Goal: Check status

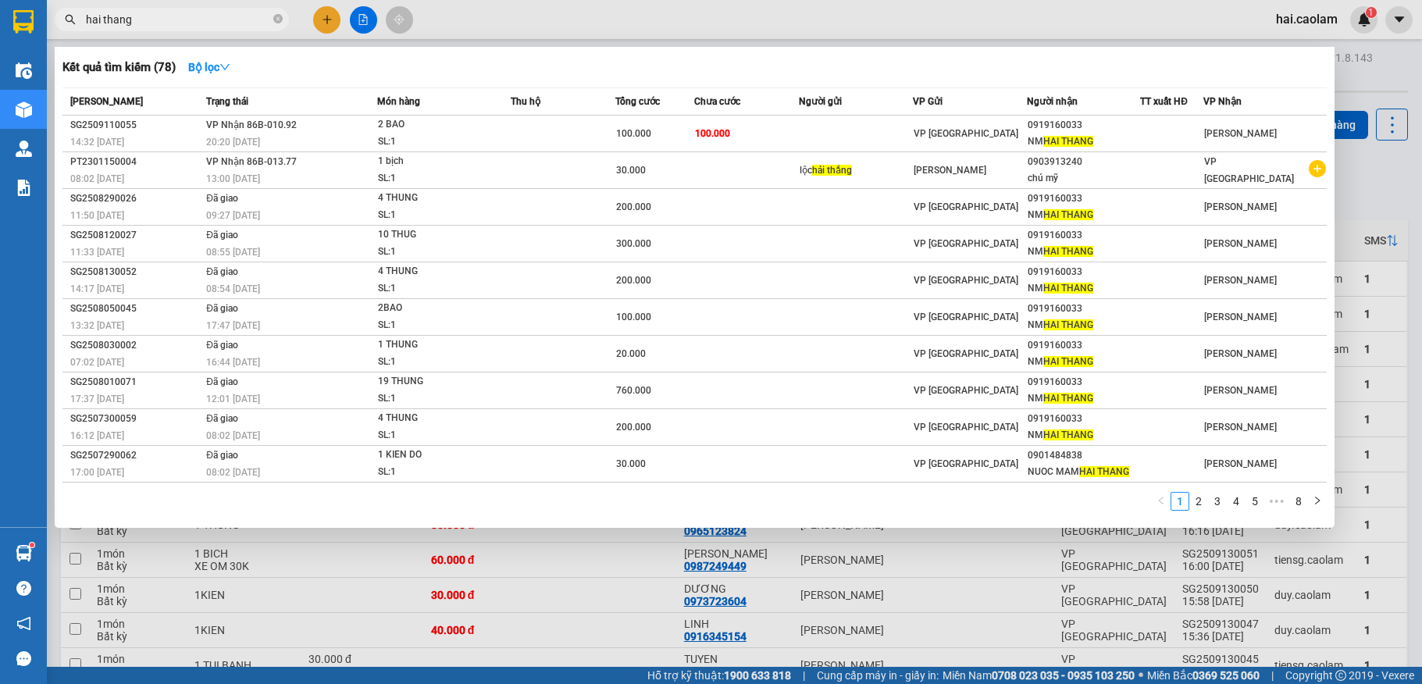
click at [186, 22] on input "hai thang" at bounding box center [178, 19] width 184 height 17
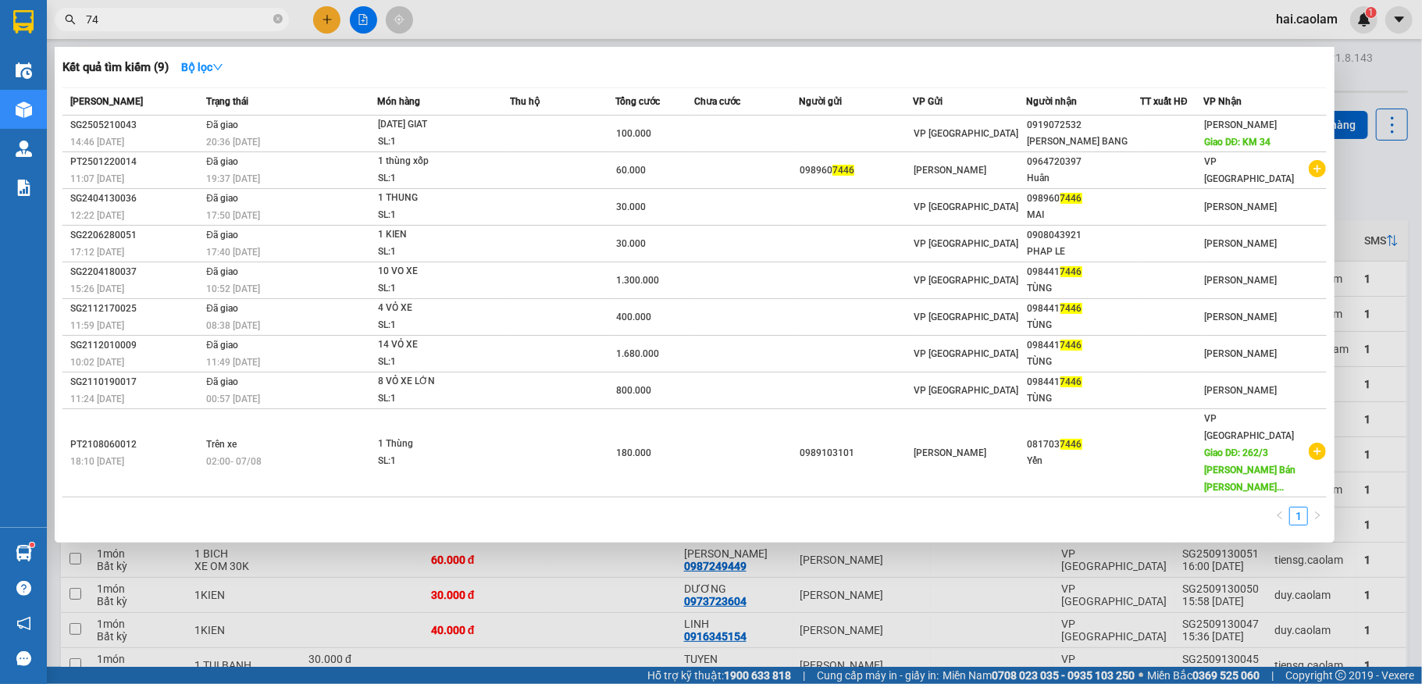
type input "7"
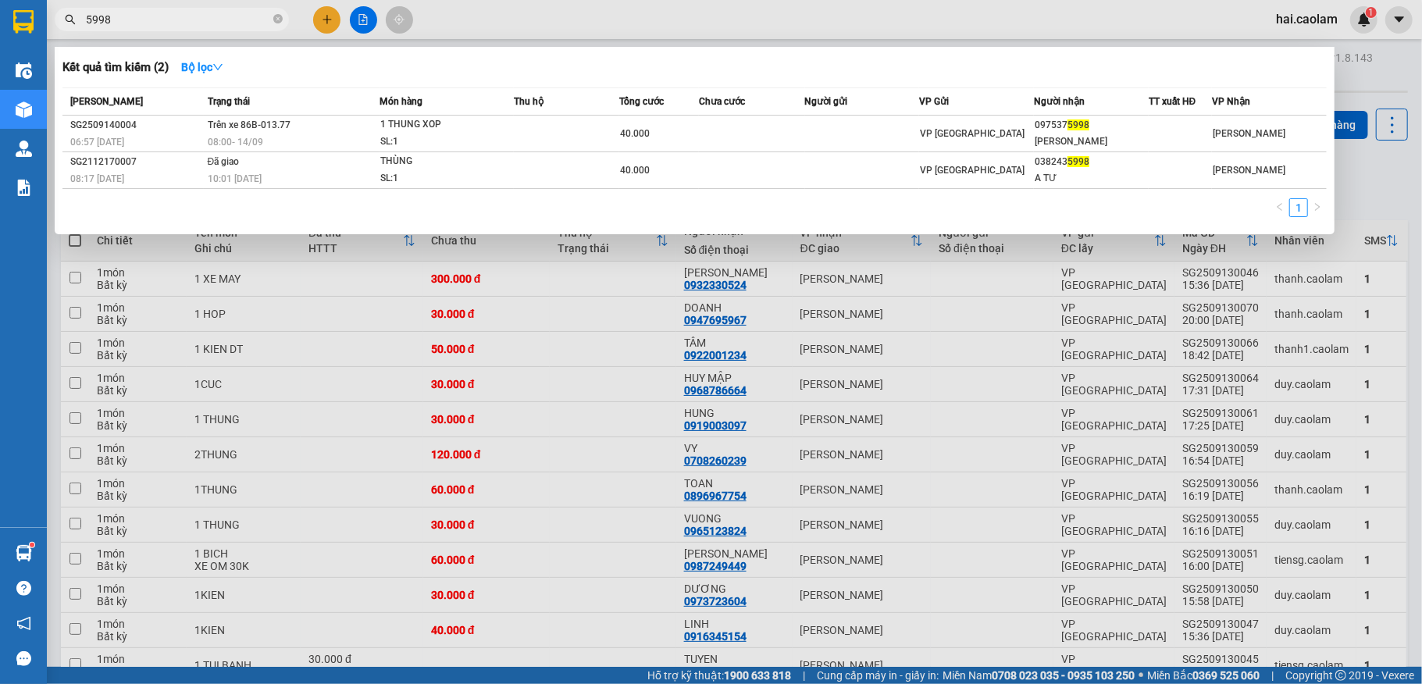
click at [197, 20] on input "5998" at bounding box center [178, 19] width 184 height 17
drag, startPoint x: 197, startPoint y: 20, endPoint x: 776, endPoint y: 9, distance: 579.4
click at [206, 20] on input "5998" at bounding box center [178, 19] width 184 height 17
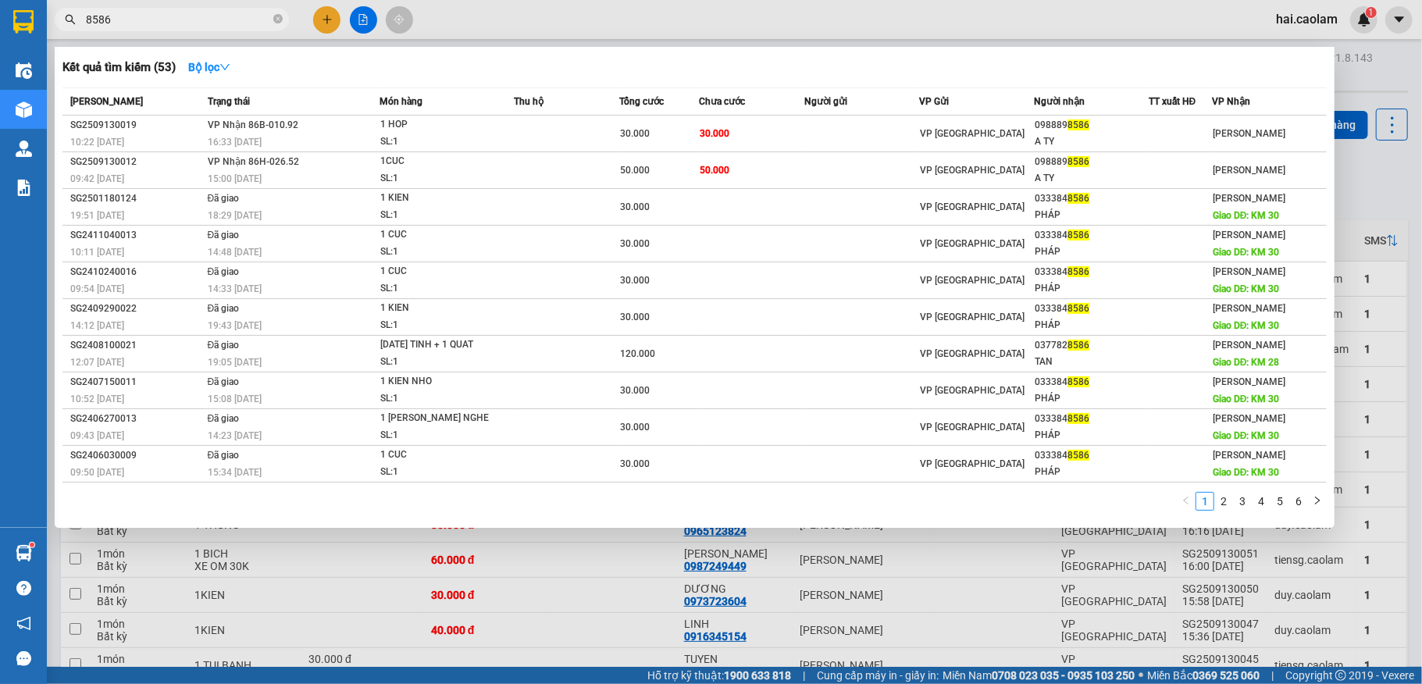
click at [1368, 69] on div at bounding box center [711, 342] width 1422 height 684
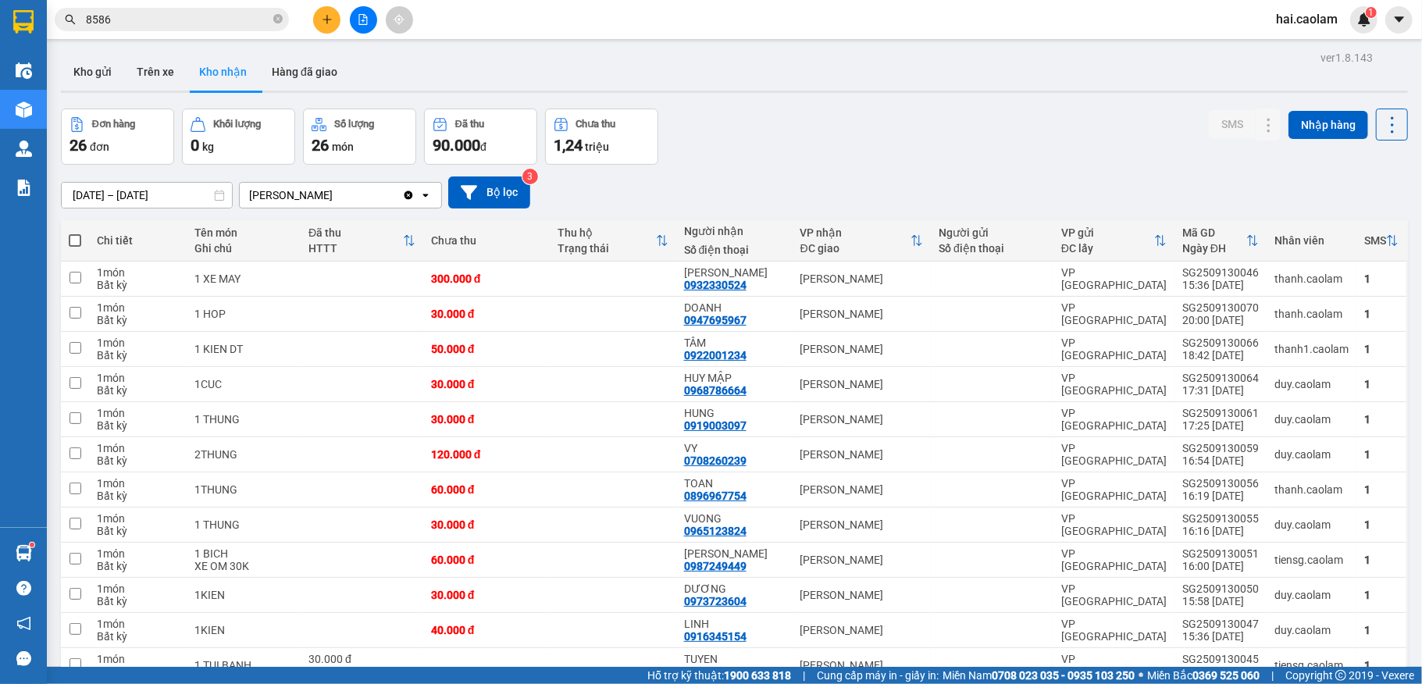
click at [226, 70] on button "Kho nhận" at bounding box center [223, 71] width 73 height 37
click at [275, 72] on button "Hàng đã giao" at bounding box center [304, 71] width 91 height 37
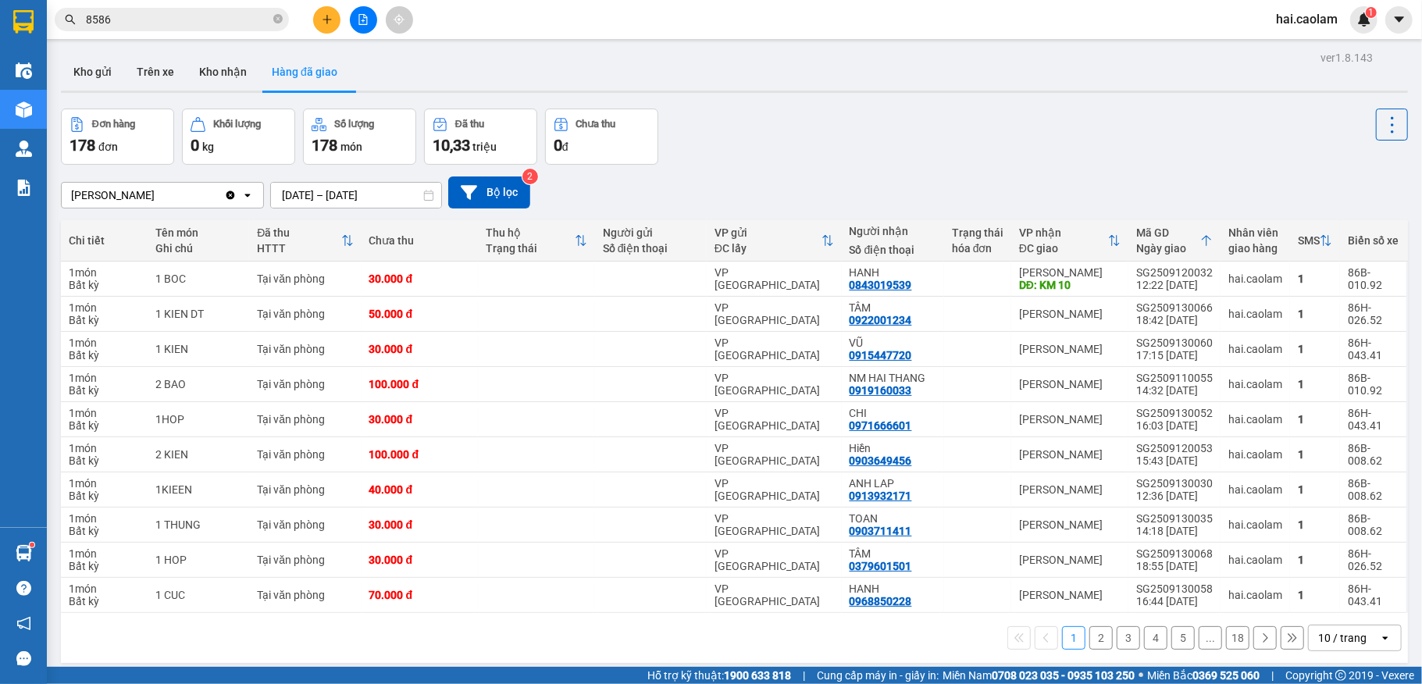
click at [236, 70] on button "Kho nhận" at bounding box center [223, 71] width 73 height 37
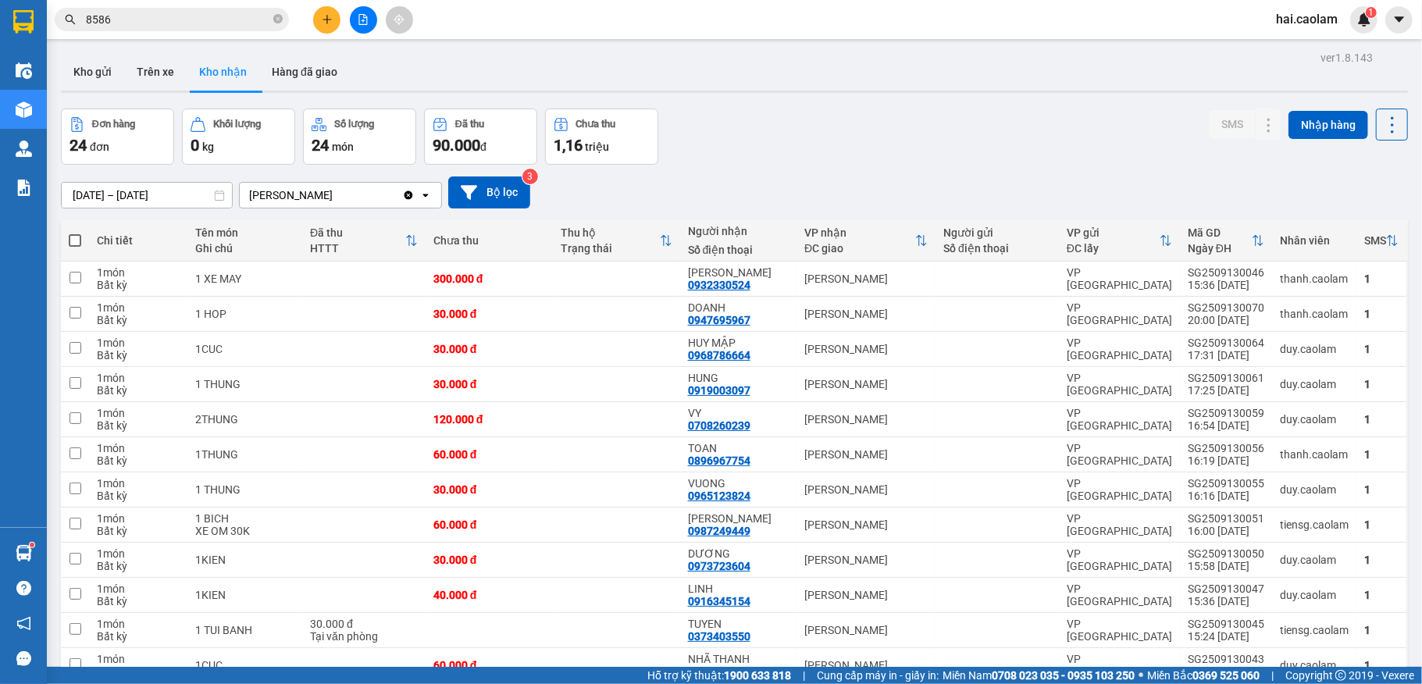
click at [180, 25] on input "8586" at bounding box center [178, 19] width 184 height 17
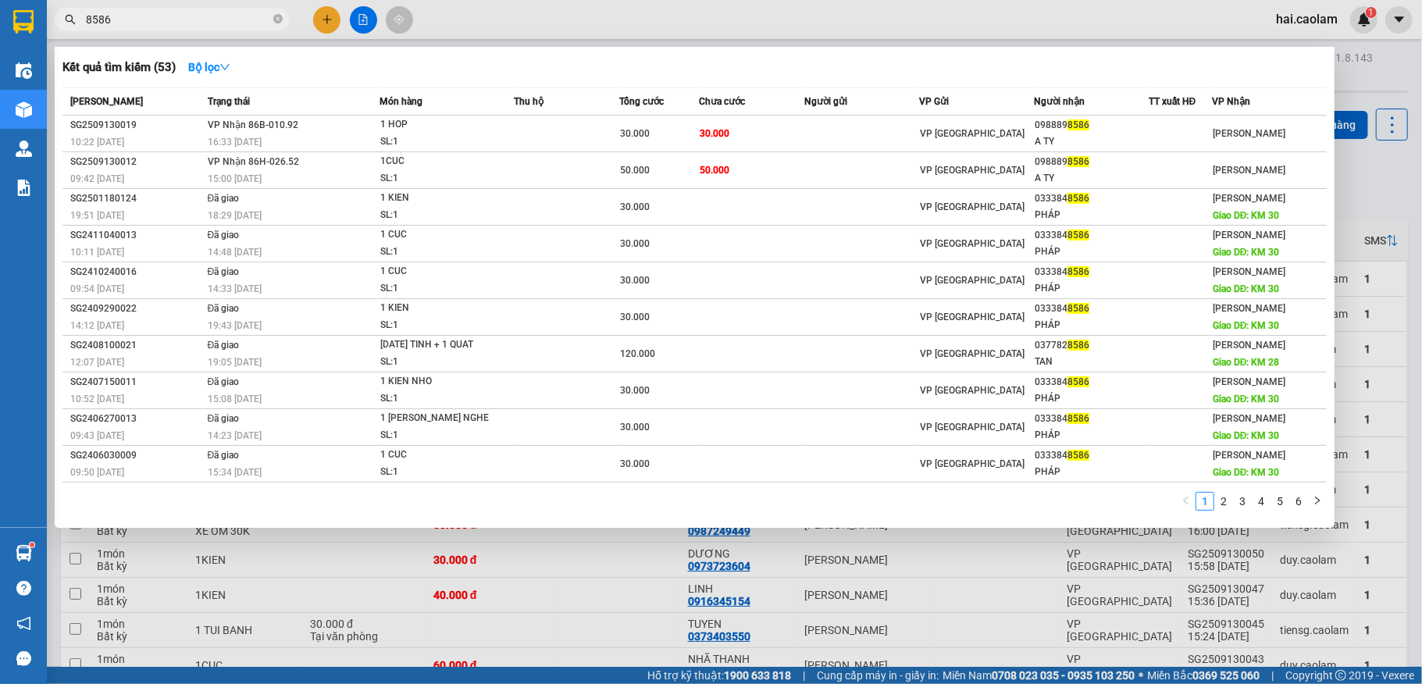
click at [180, 25] on input "8586" at bounding box center [178, 19] width 184 height 17
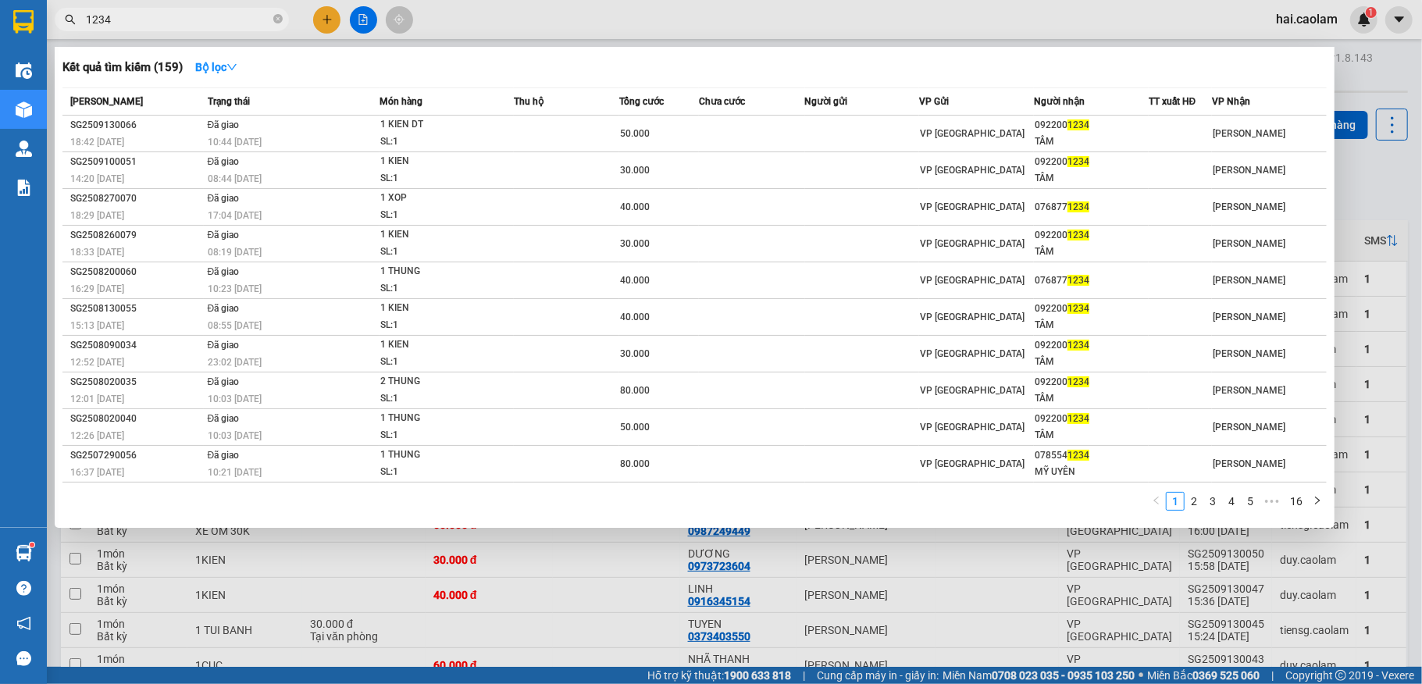
click at [1380, 80] on div at bounding box center [711, 342] width 1422 height 684
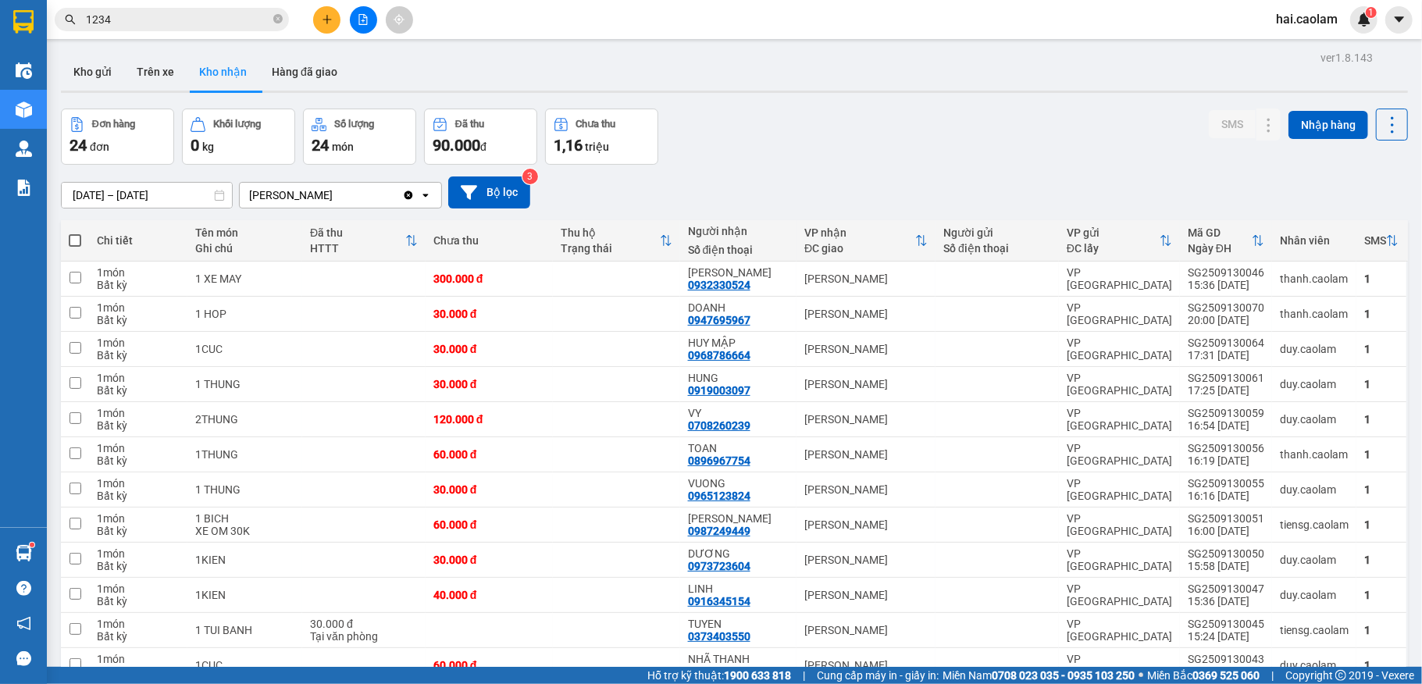
click at [173, 8] on span "1234" at bounding box center [172, 19] width 234 height 23
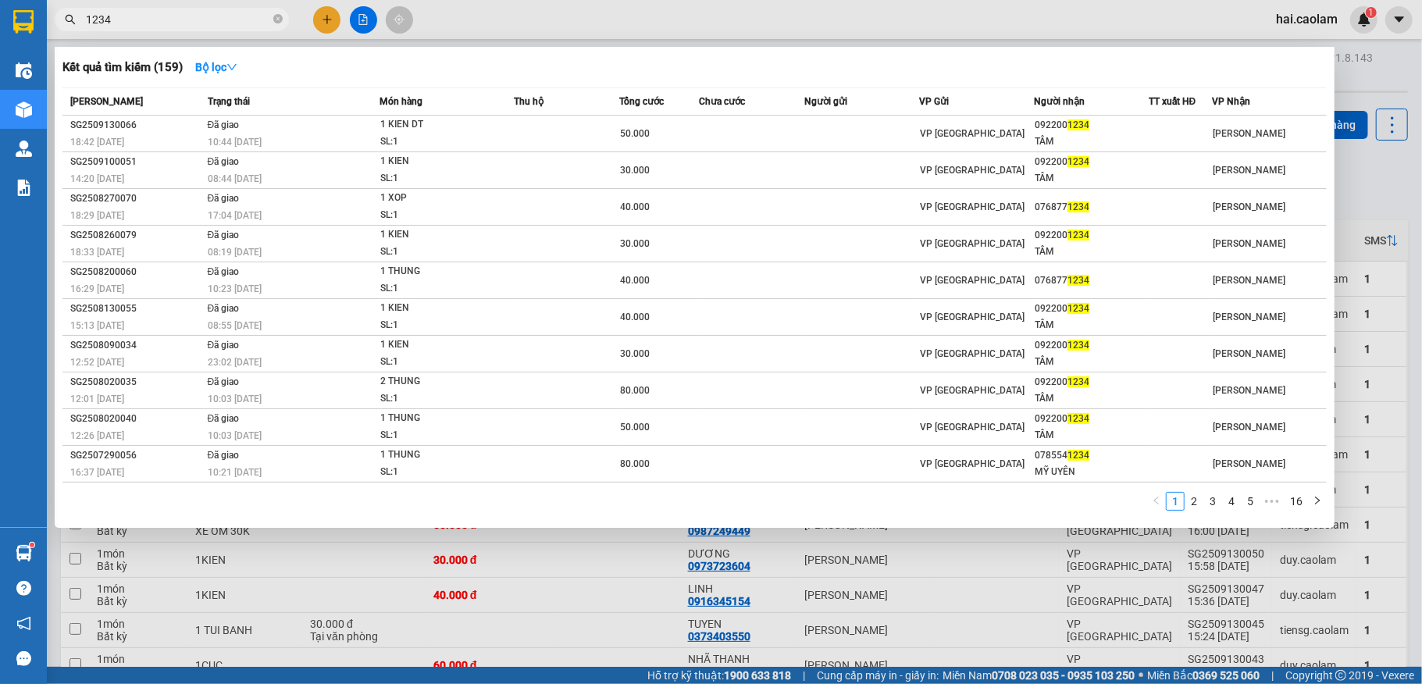
click at [173, 8] on span "1234" at bounding box center [172, 19] width 234 height 23
click at [176, 16] on input "1234" at bounding box center [178, 19] width 184 height 17
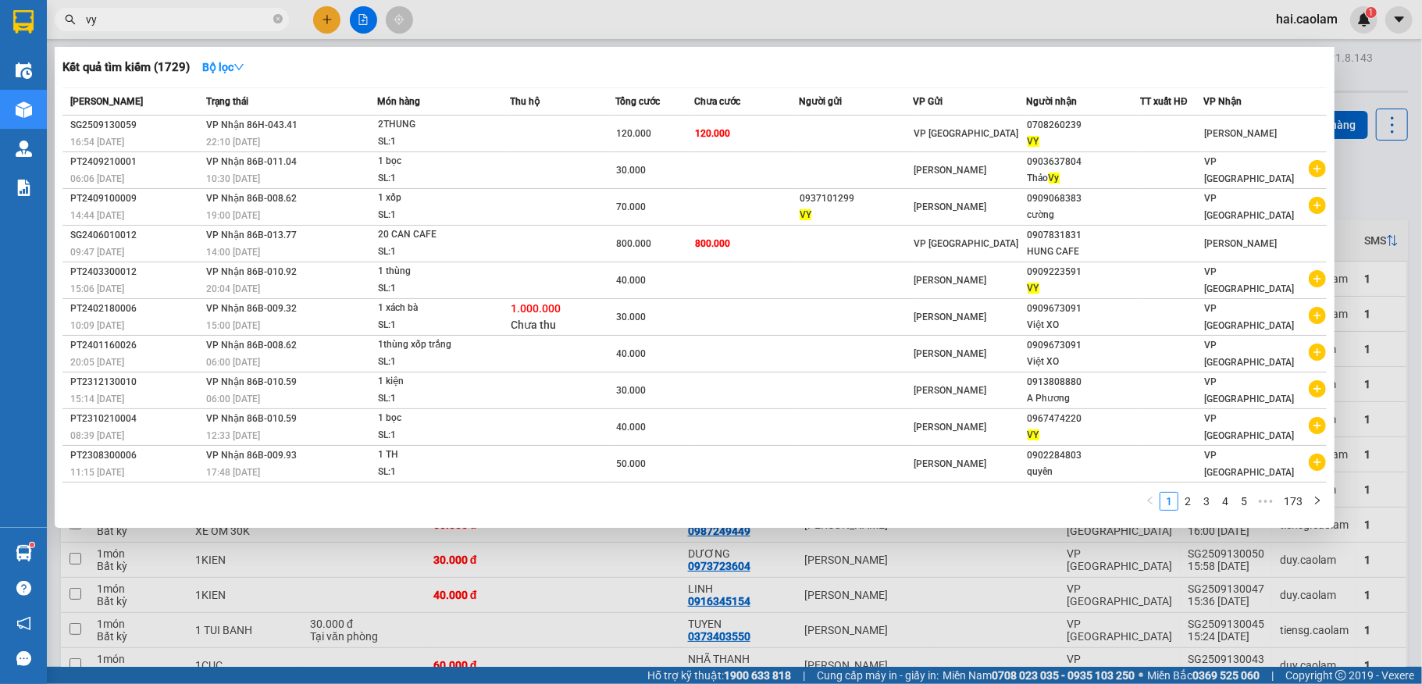
type input "vy"
